Goal: Task Accomplishment & Management: Manage account settings

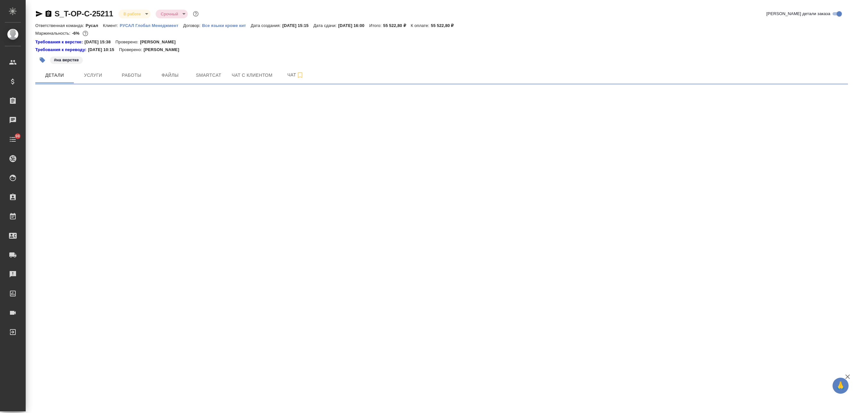
select select "RU"
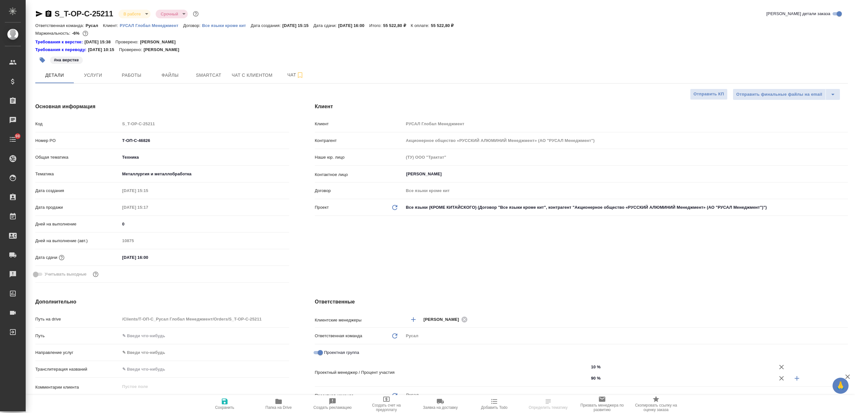
type textarea "x"
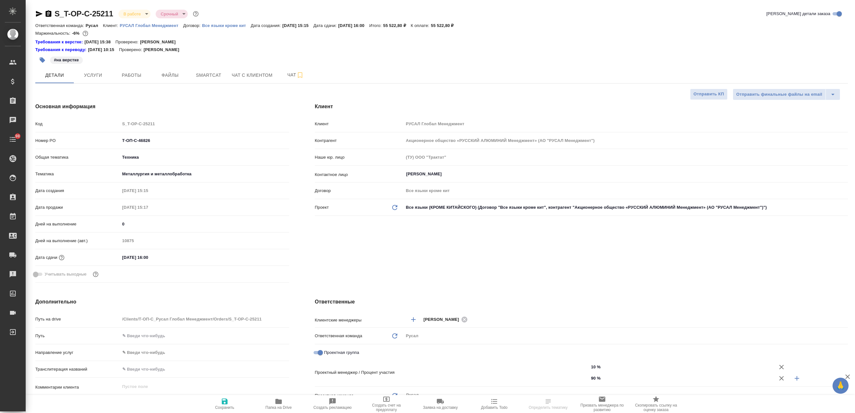
type textarea "x"
type input "[PERSON_NAME]"
type textarea "x"
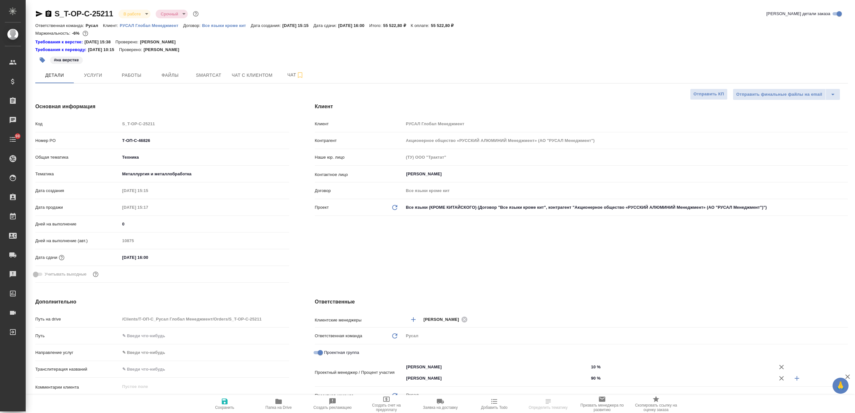
type textarea "x"
click at [140, 73] on span "Работы" at bounding box center [131, 75] width 31 height 8
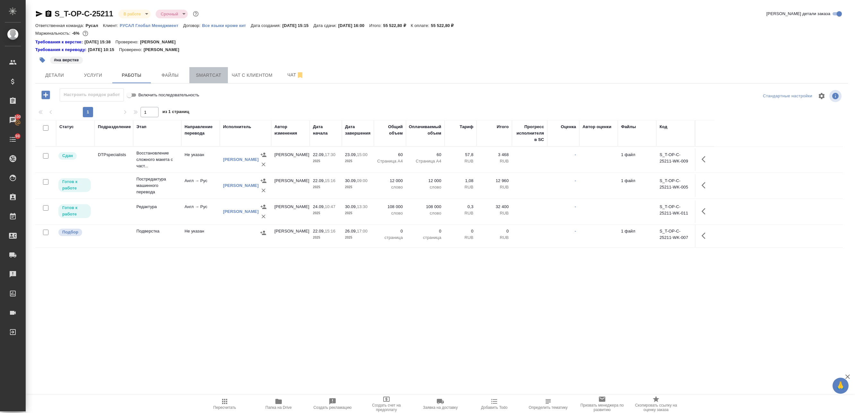
click at [195, 72] on span "Smartcat" at bounding box center [208, 75] width 31 height 8
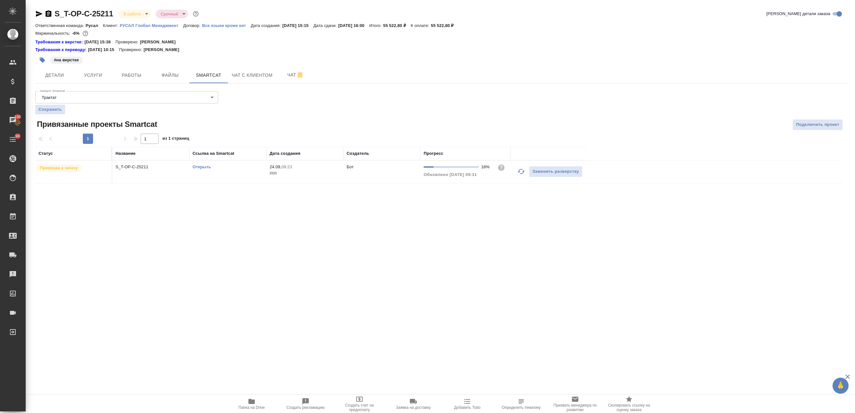
click at [187, 173] on td "S_T-OP-C-25211" at bounding box center [150, 171] width 77 height 22
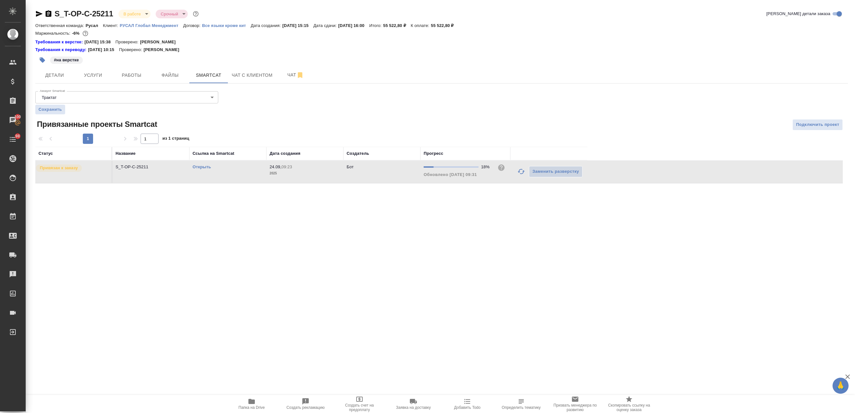
click at [187, 173] on td "S_T-OP-C-25211" at bounding box center [150, 171] width 77 height 22
click at [521, 172] on icon "button" at bounding box center [521, 171] width 8 height 8
click at [199, 167] on link "Открыть" at bounding box center [201, 166] width 18 height 5
click at [140, 74] on span "Работы" at bounding box center [131, 75] width 31 height 8
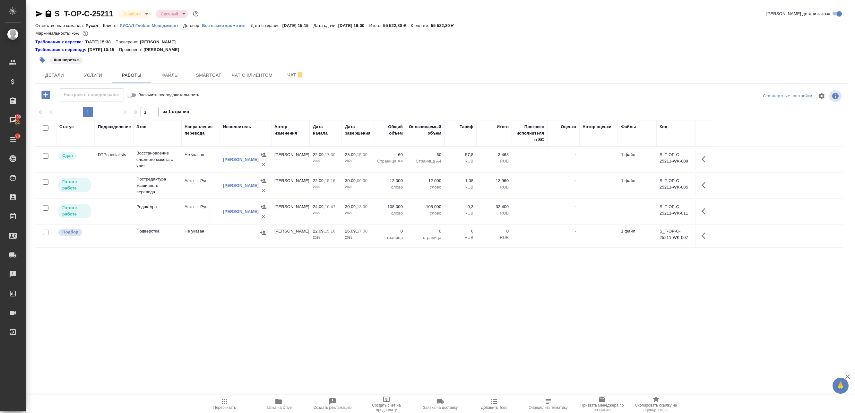
click at [702, 212] on icon "button" at bounding box center [703, 211] width 4 height 6
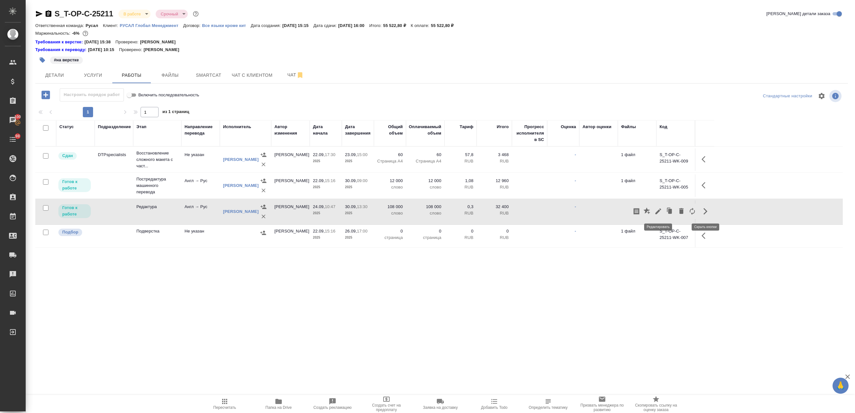
click at [655, 211] on icon "button" at bounding box center [658, 211] width 8 height 8
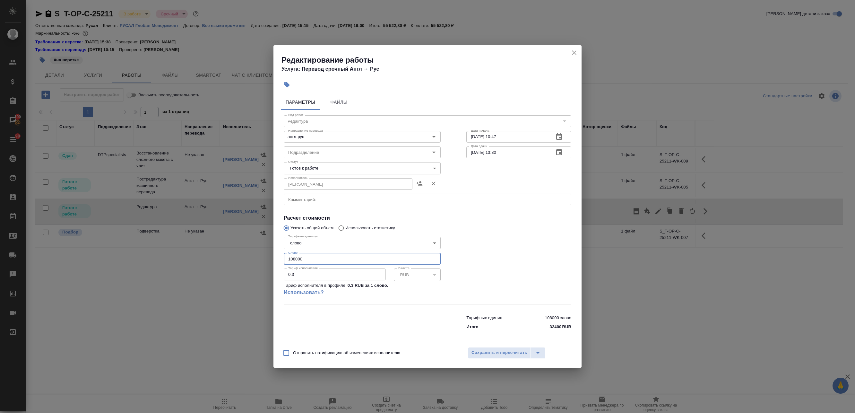
drag, startPoint x: 318, startPoint y: 263, endPoint x: 193, endPoint y: 251, distance: 125.1
click at [189, 251] on div "Редактирование работы Услуга: Перевод срочный Англ → [PERSON_NAME] Файлы Вид ра…" at bounding box center [427, 206] width 855 height 413
paste input "2685"
type input "12685"
click at [502, 351] on span "Сохранить и пересчитать" at bounding box center [499, 352] width 56 height 7
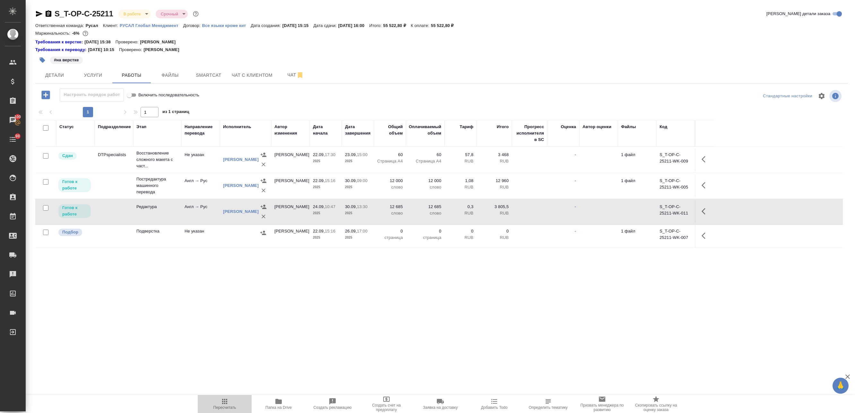
click at [226, 399] on icon "button" at bounding box center [224, 400] width 5 height 5
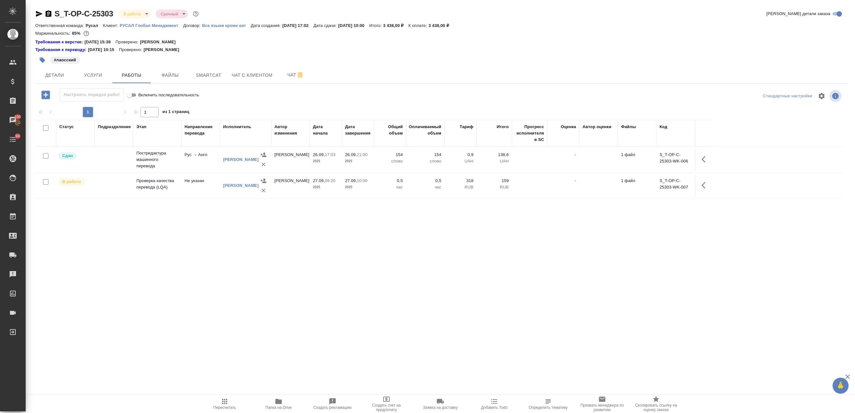
click at [276, 404] on icon "button" at bounding box center [279, 401] width 8 height 8
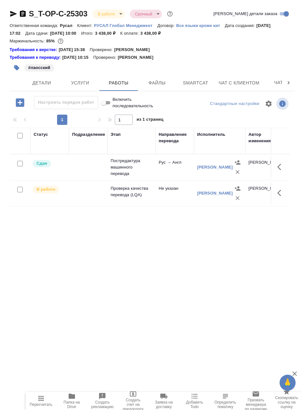
click at [13, 14] on icon "button" at bounding box center [13, 14] width 7 height 6
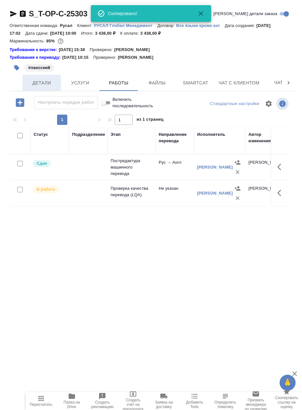
drag, startPoint x: 38, startPoint y: 81, endPoint x: 41, endPoint y: 84, distance: 4.1
click at [38, 81] on span "Детали" at bounding box center [41, 83] width 31 height 8
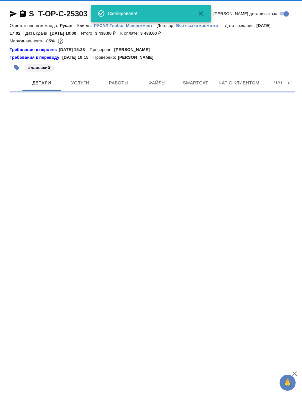
select select "RU"
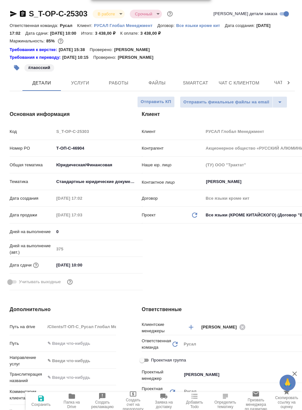
type textarea "x"
drag, startPoint x: 94, startPoint y: 145, endPoint x: 88, endPoint y: 158, distance: 15.2
click at [31, 146] on div "Номер PO Т-ОП-С-46904" at bounding box center [76, 147] width 133 height 11
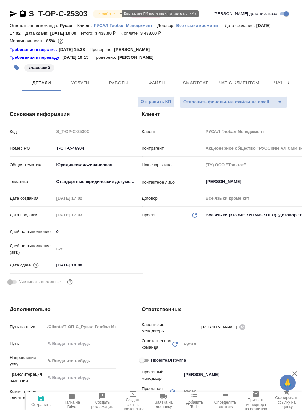
click at [113, 14] on body "🙏 .cls-1 fill:#fff; AWATERA Avdeenko Kirill Клиенты Спецификации Заказы 100 Чат…" at bounding box center [151, 205] width 302 height 410
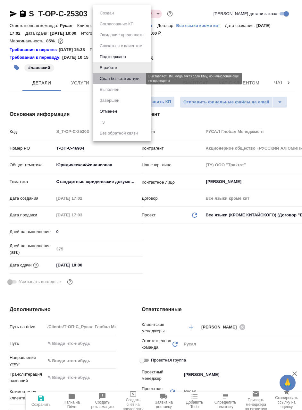
click at [111, 77] on button "Сдан без статистики" at bounding box center [120, 78] width 44 height 7
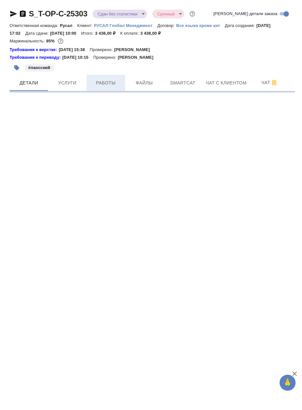
select select "RU"
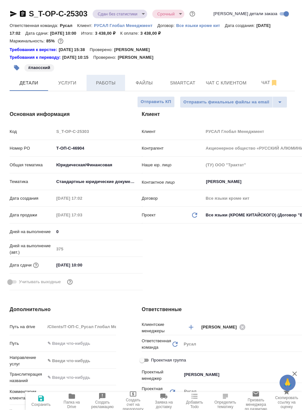
type textarea "x"
click at [104, 81] on span "Работы" at bounding box center [105, 83] width 31 height 8
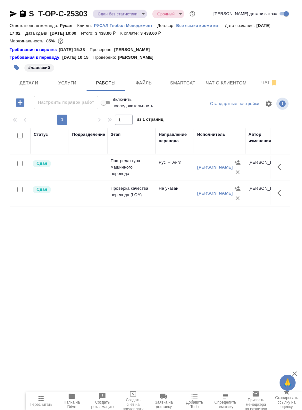
click at [274, 194] on button "button" at bounding box center [281, 192] width 15 height 15
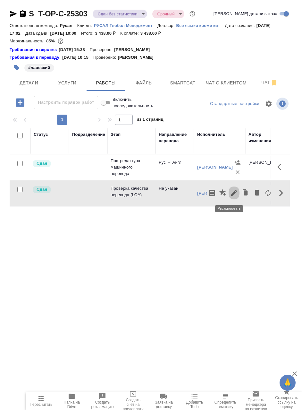
click at [230, 192] on icon "button" at bounding box center [234, 193] width 8 height 8
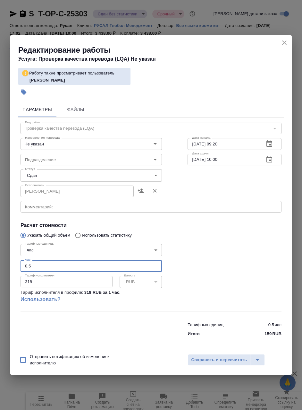
drag, startPoint x: 35, startPoint y: 266, endPoint x: -82, endPoint y: 252, distance: 117.5
click at [0, 252] on html "🙏 .cls-1 fill:#fff; AWATERA Avdeenko Kirill Клиенты Спецификации Заказы 100 Чат…" at bounding box center [151, 205] width 302 height 410
type input "1"
